Goal: Transaction & Acquisition: Purchase product/service

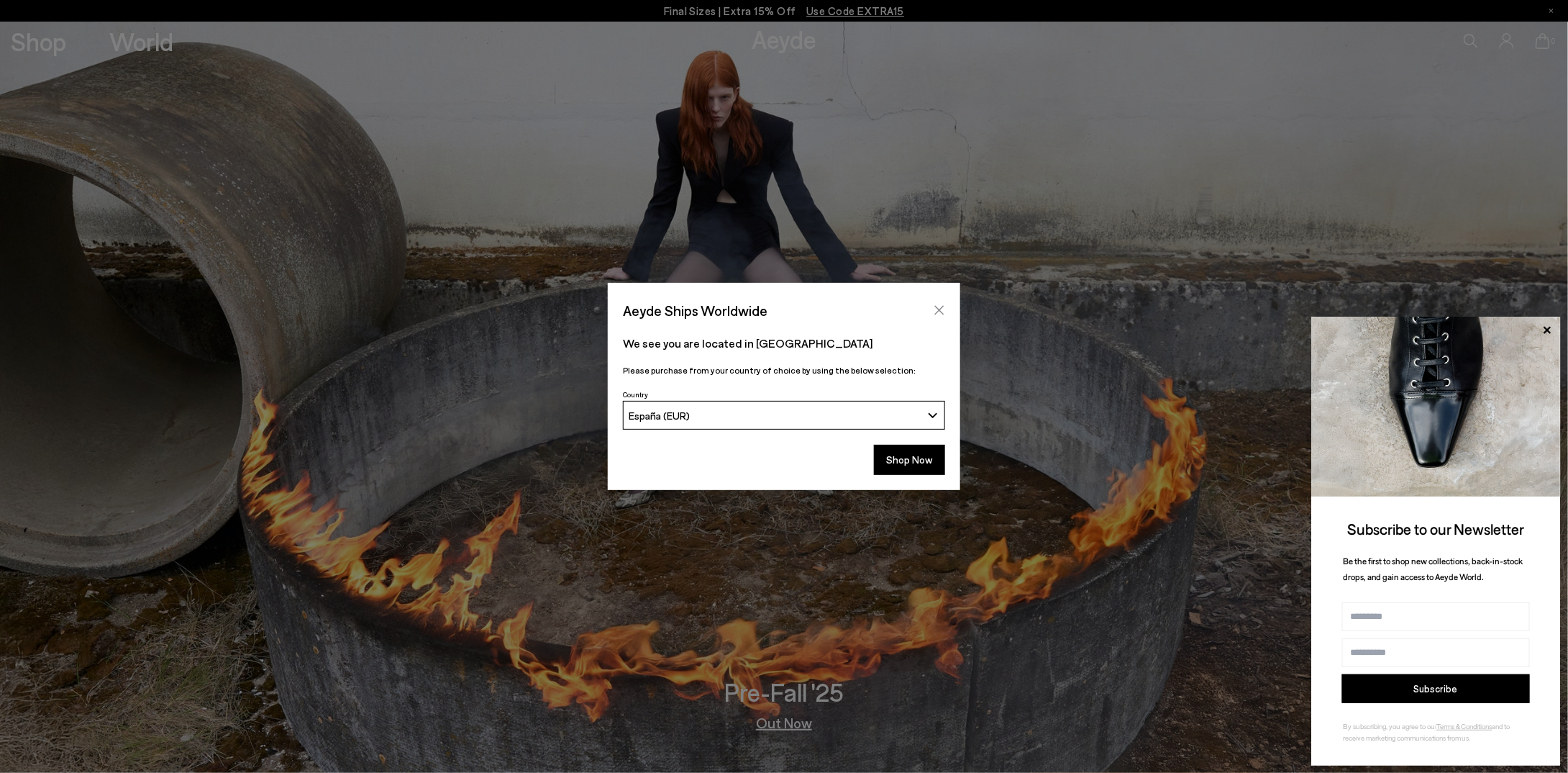
click at [935, 311] on icon "Close" at bounding box center [939, 310] width 11 height 11
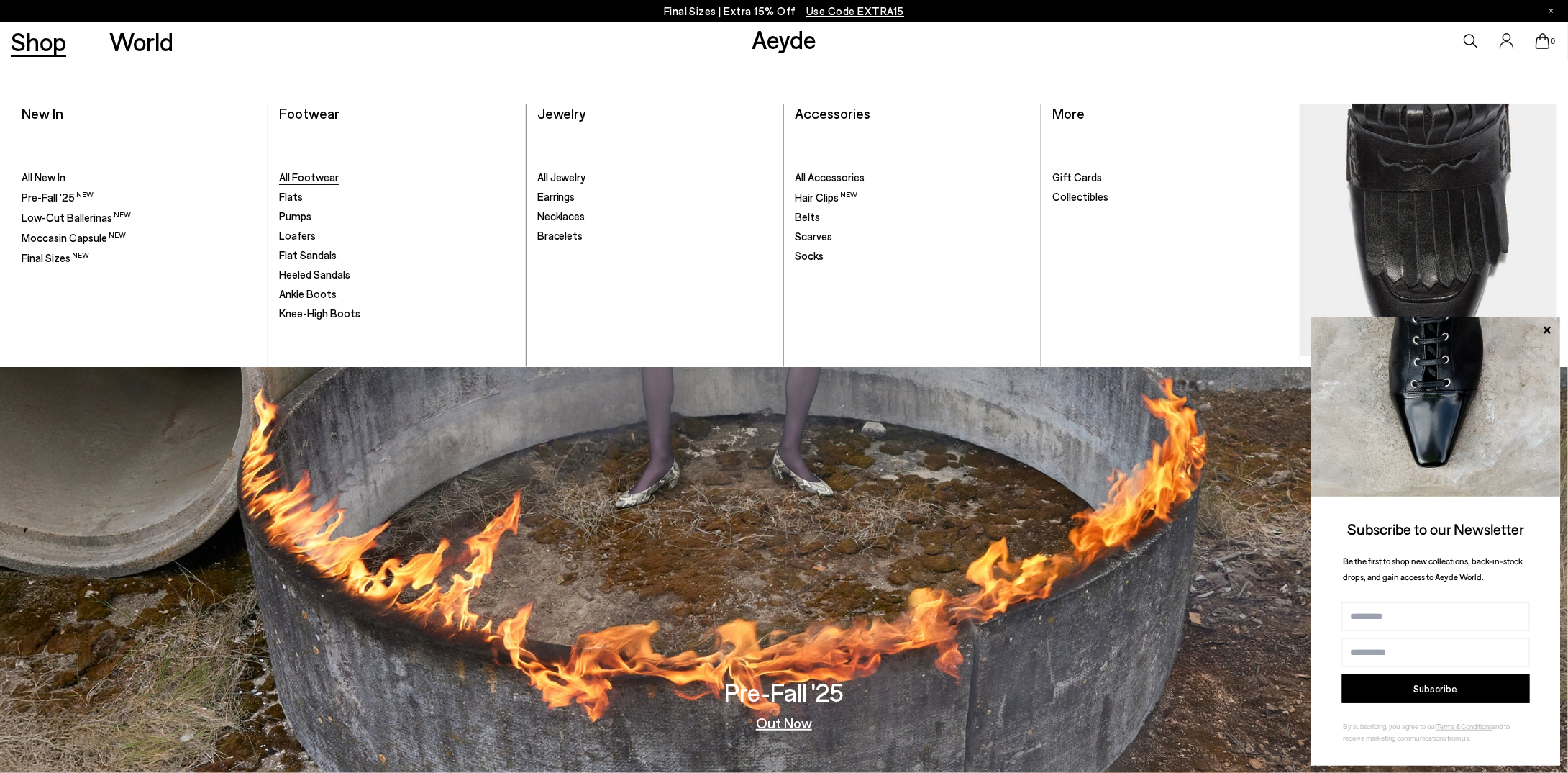
click at [323, 175] on span "All Footwear" at bounding box center [308, 177] width 59 height 13
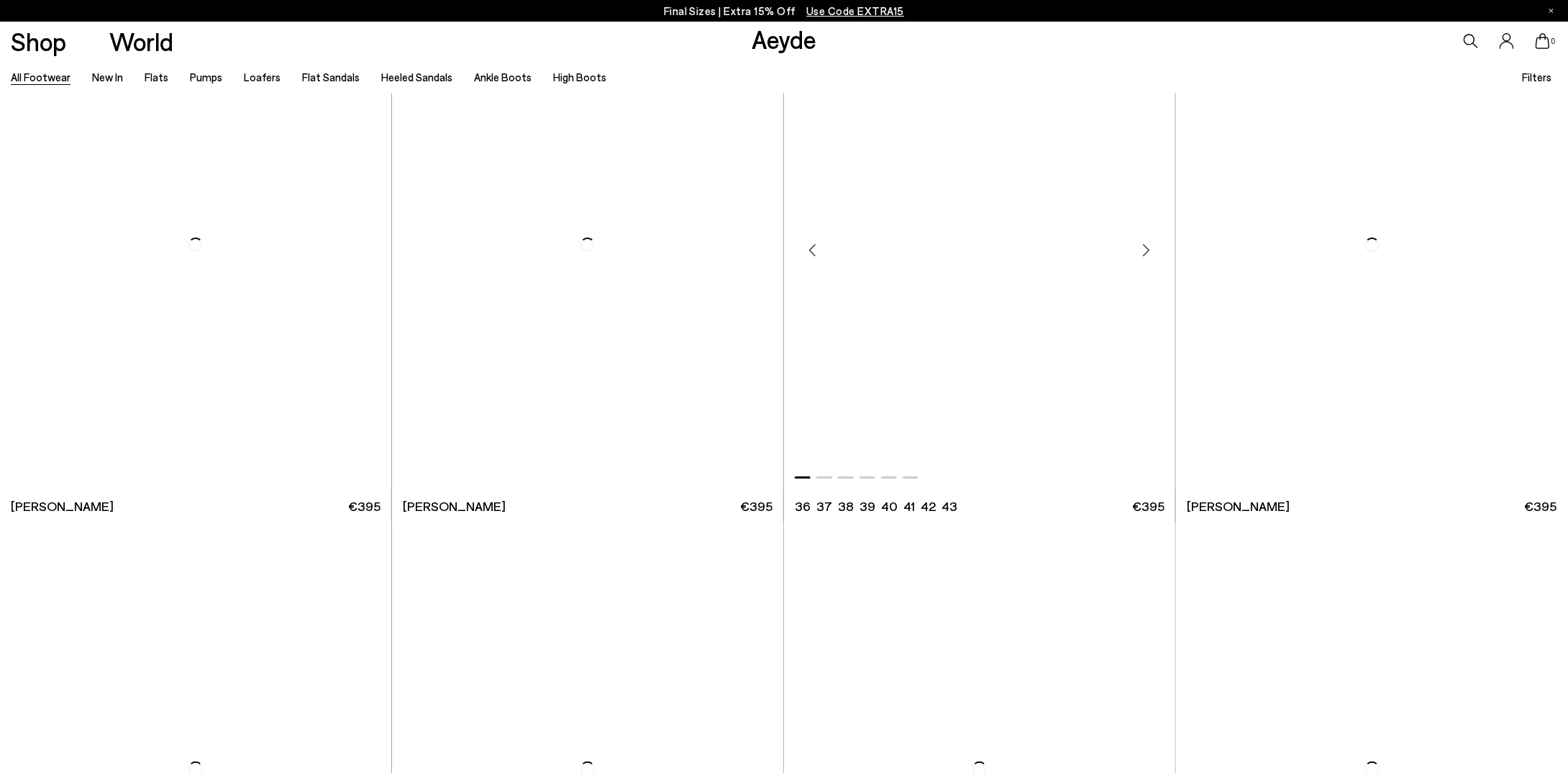
scroll to position [2735, 0]
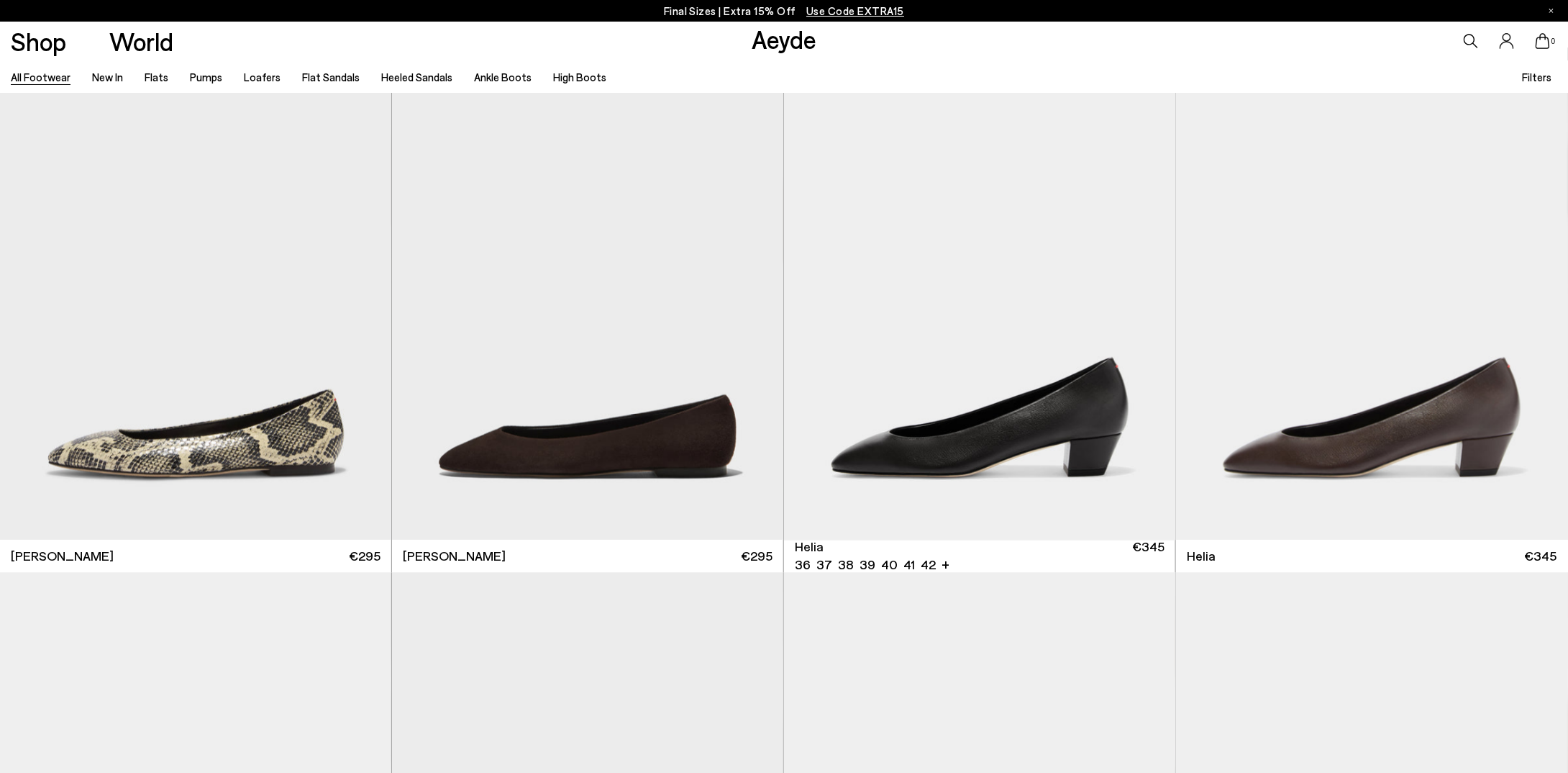
scroll to position [4317, 0]
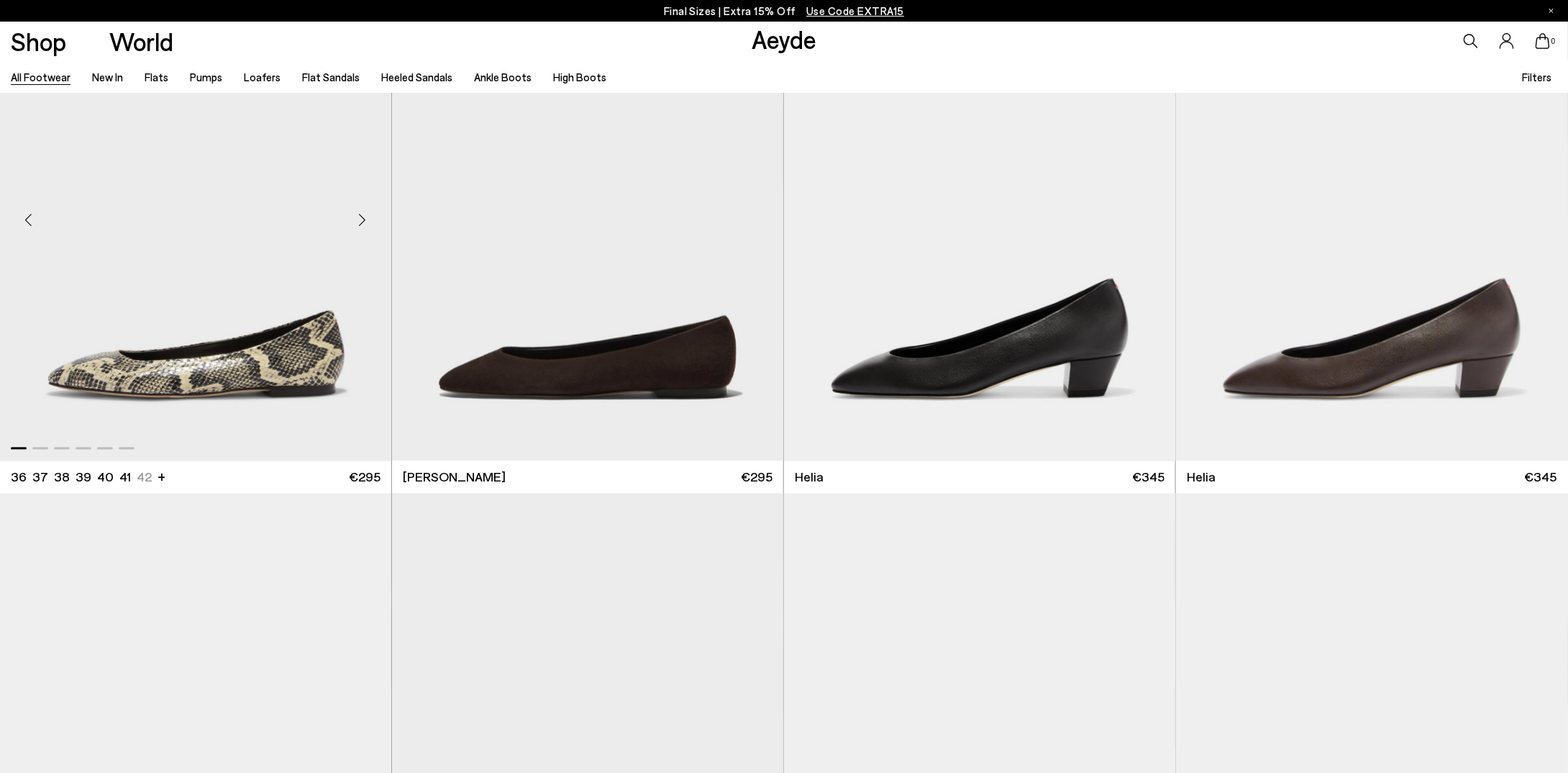
click at [332, 268] on img "1 / 6" at bounding box center [195, 214] width 392 height 491
